Goal: Information Seeking & Learning: Learn about a topic

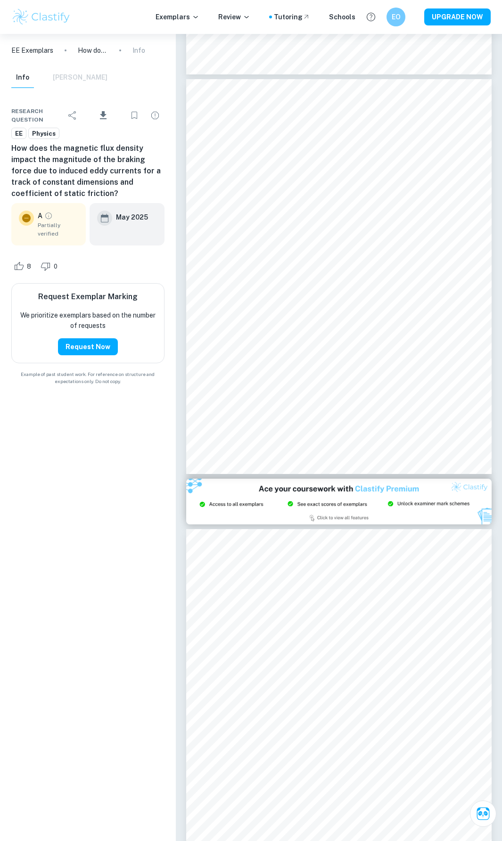
scroll to position [5340, 0]
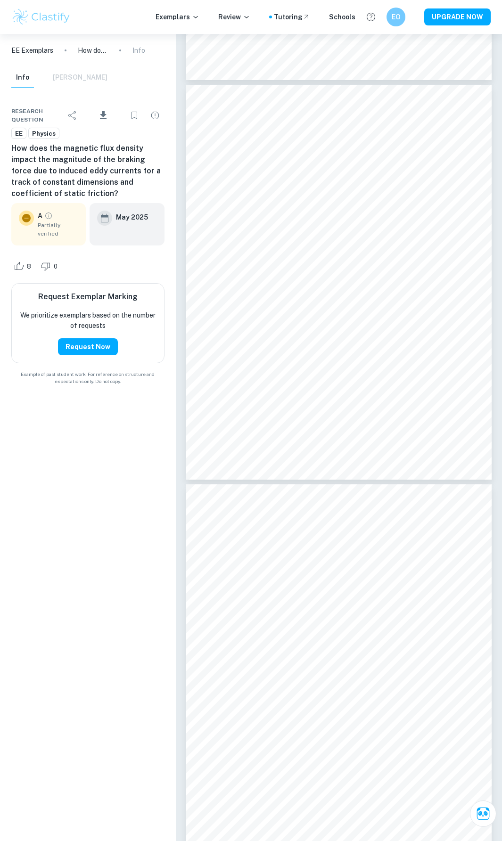
type input "13"
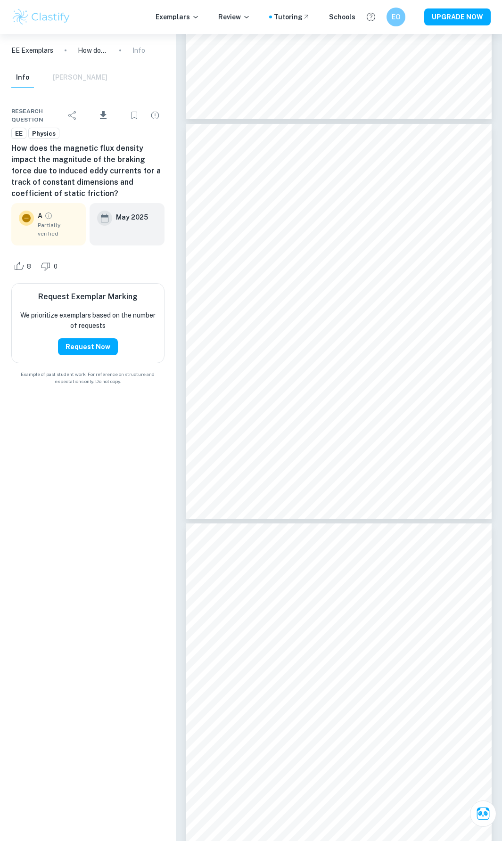
scroll to position [4869, 0]
